Goal: Transaction & Acquisition: Purchase product/service

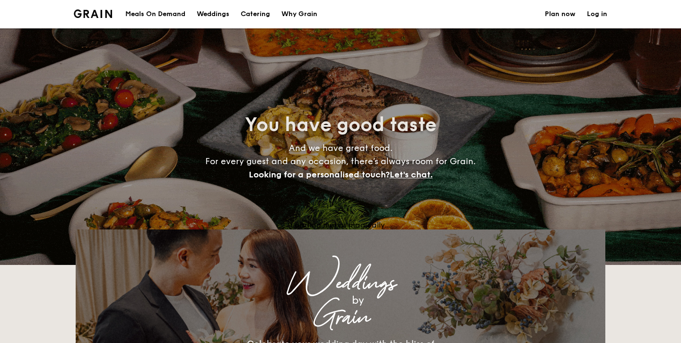
select select
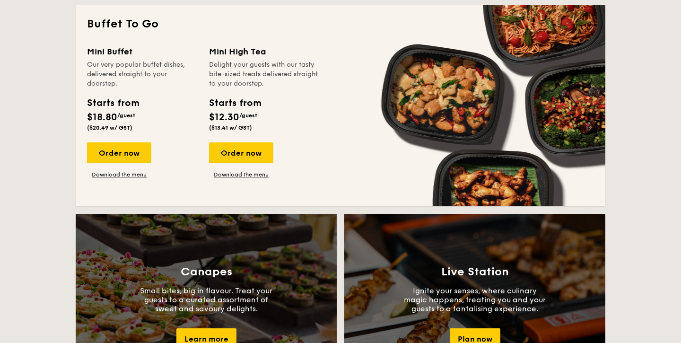
scroll to position [627, 0]
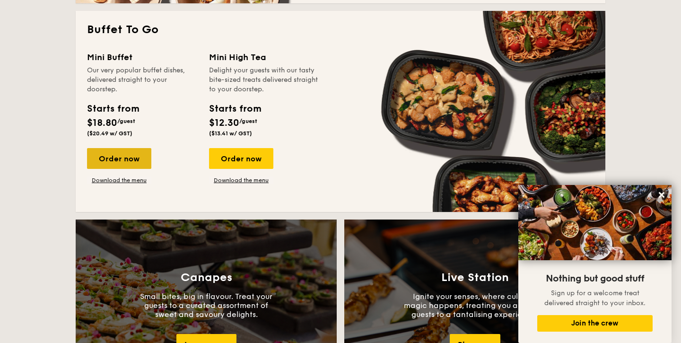
click at [139, 161] on div "Order now" at bounding box center [119, 158] width 64 height 21
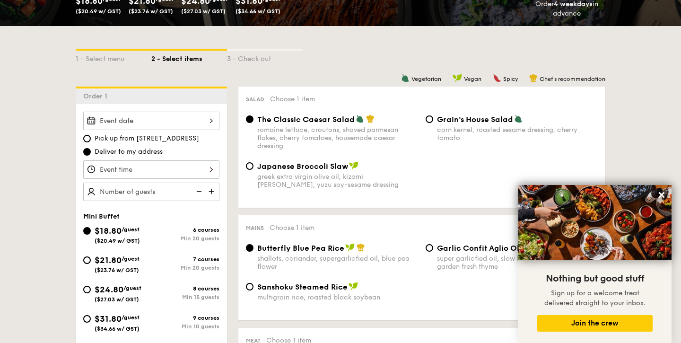
scroll to position [233, 0]
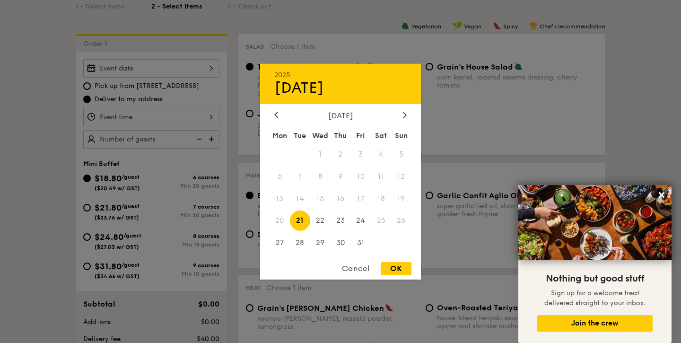
click at [205, 70] on div "2025 Oct [DATE] Tue Wed Thu Fri Sat Sun 1 2 3 4 5 6 7 8 9 10 11 12 13 14 15 16 …" at bounding box center [151, 68] width 136 height 18
click at [650, 83] on div at bounding box center [340, 171] width 681 height 343
